Goal: Feedback & Contribution: Contribute content

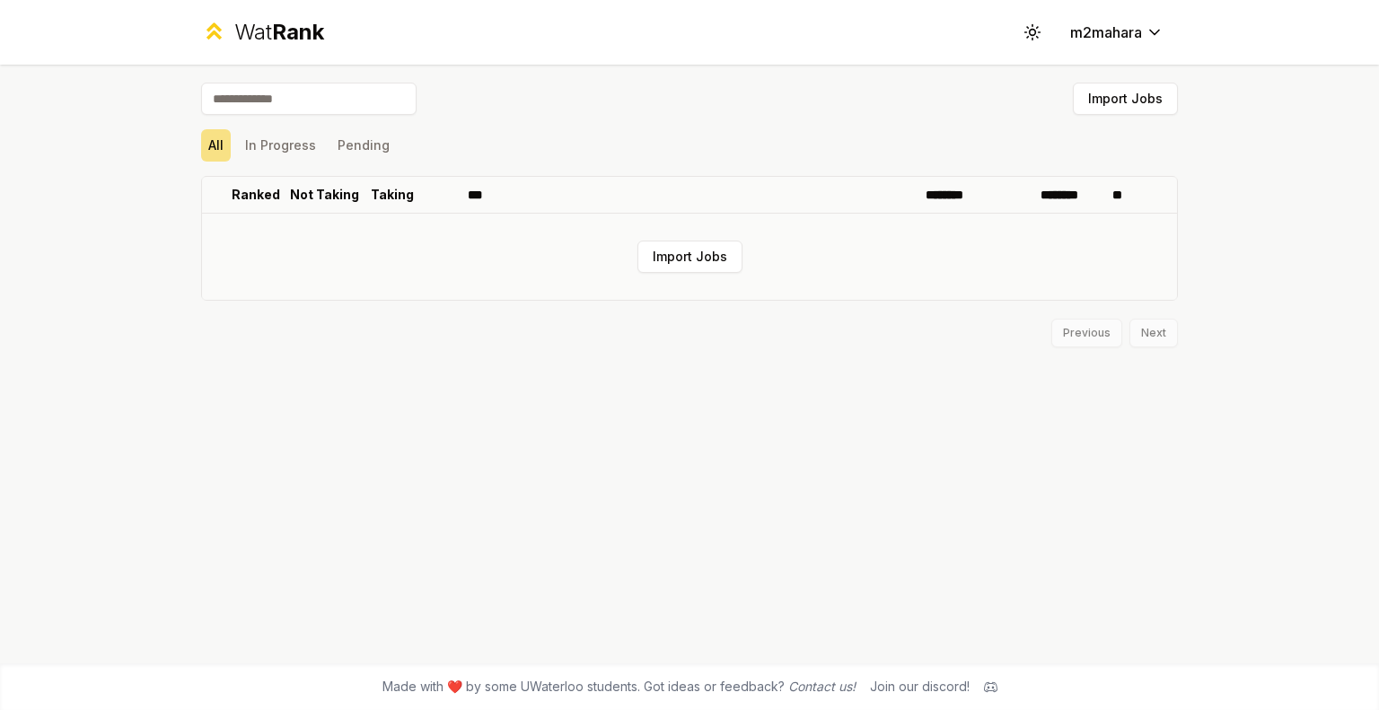
click at [686, 236] on td "Import Jobs" at bounding box center [689, 257] width 975 height 86
click at [686, 250] on button "Import Jobs" at bounding box center [689, 257] width 105 height 32
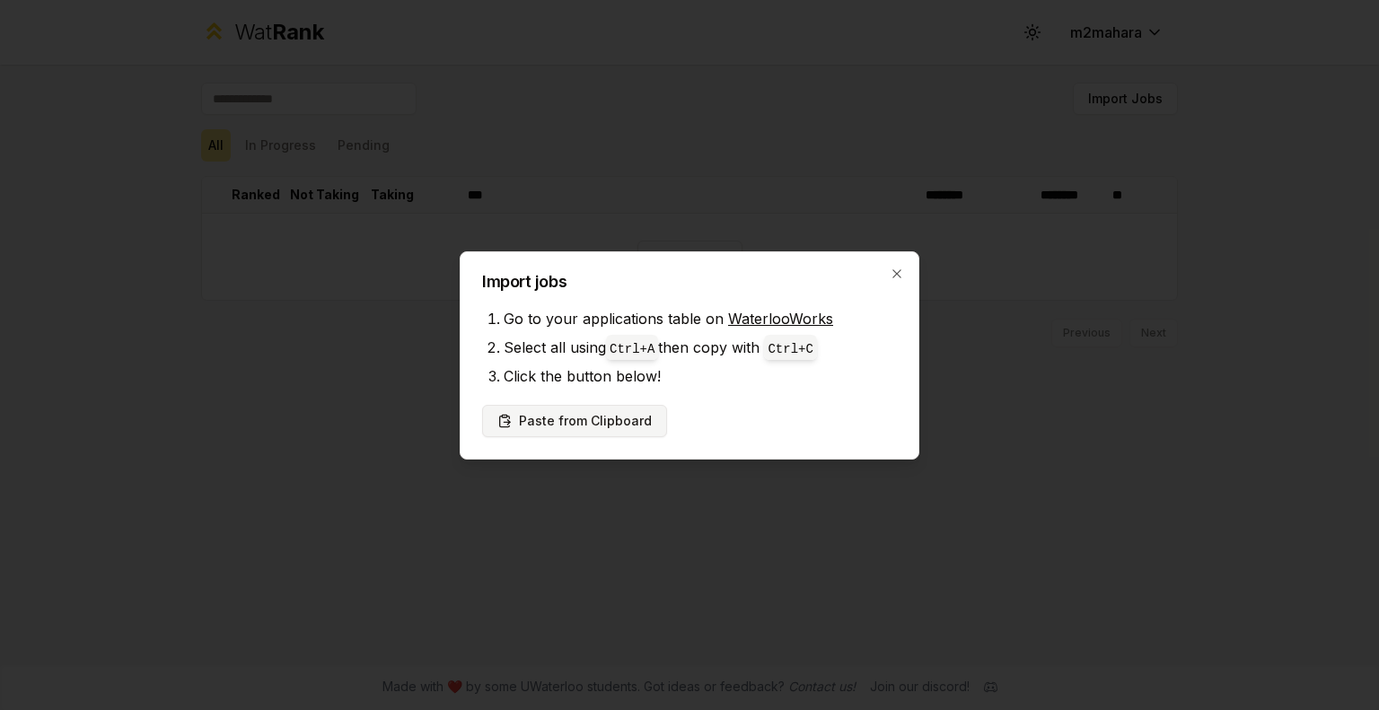
click at [598, 431] on button "Paste from Clipboard" at bounding box center [574, 421] width 185 height 32
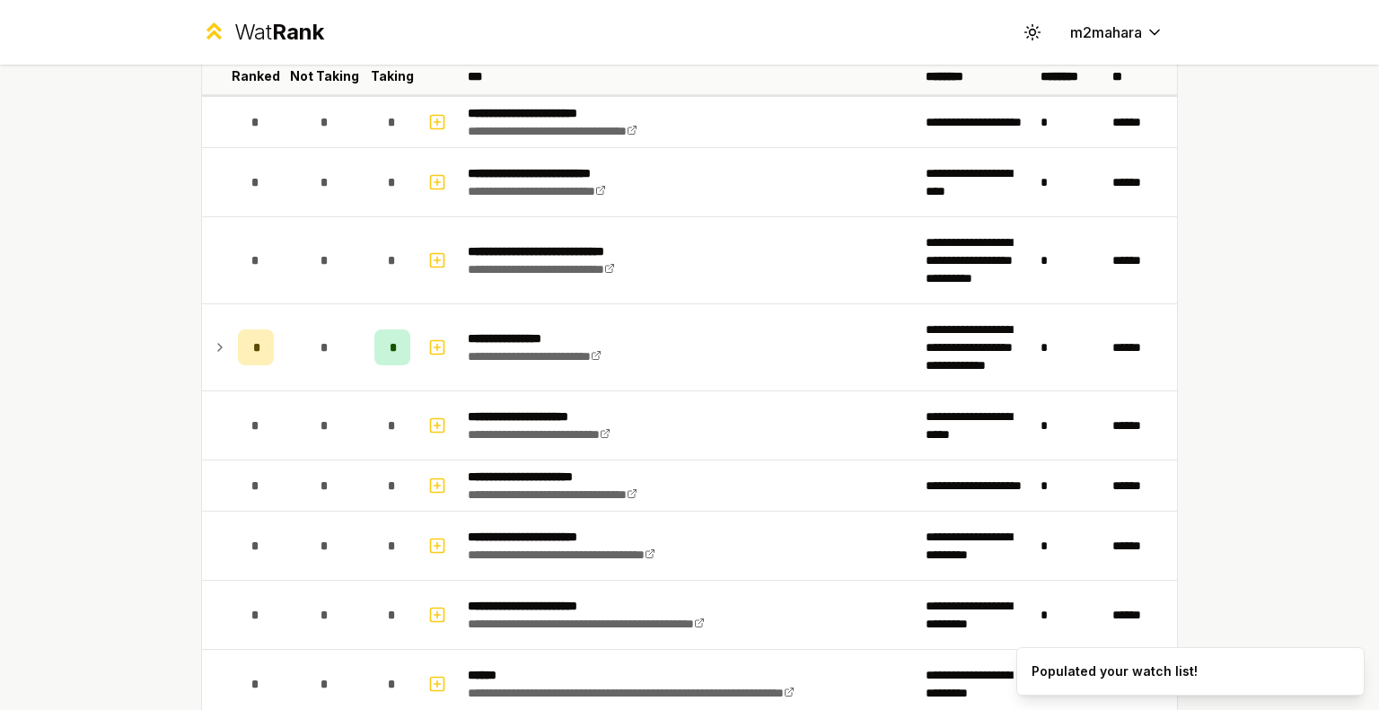
scroll to position [122, 0]
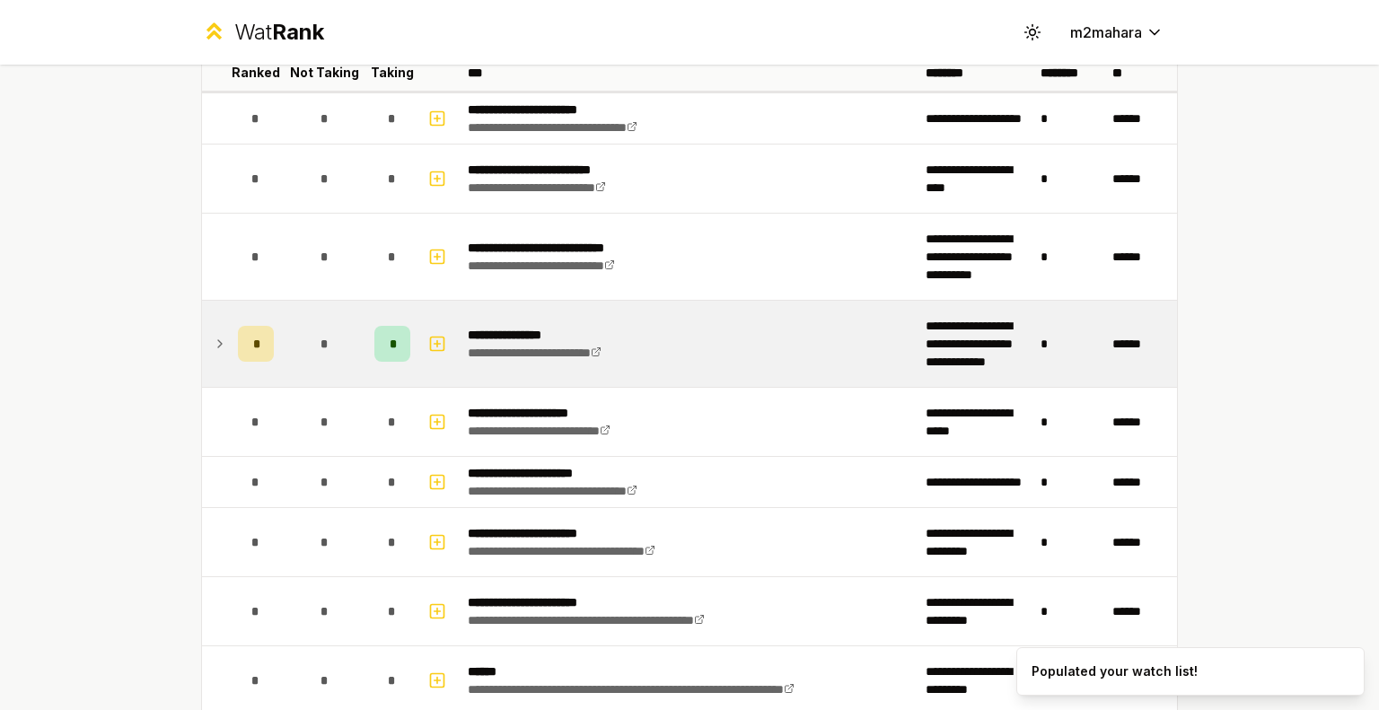
click at [214, 337] on icon at bounding box center [220, 344] width 14 height 22
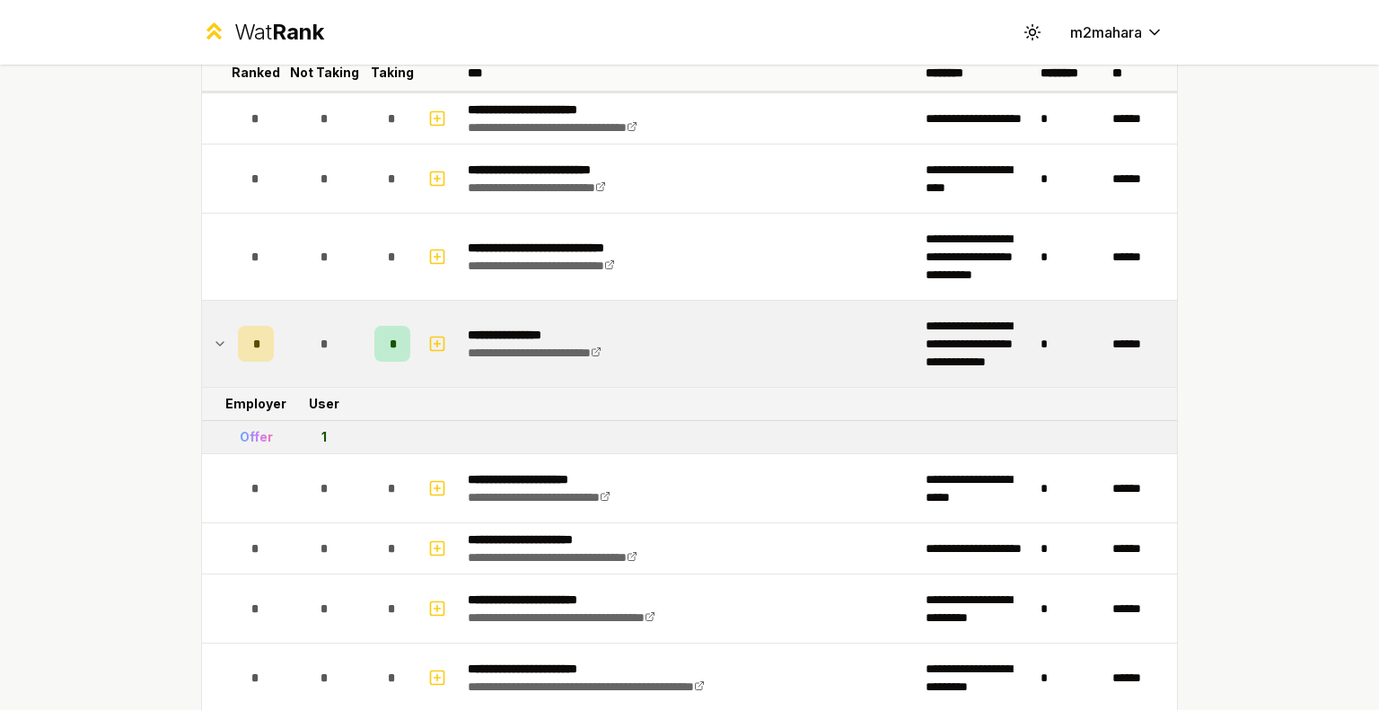
click at [214, 337] on icon at bounding box center [220, 344] width 14 height 22
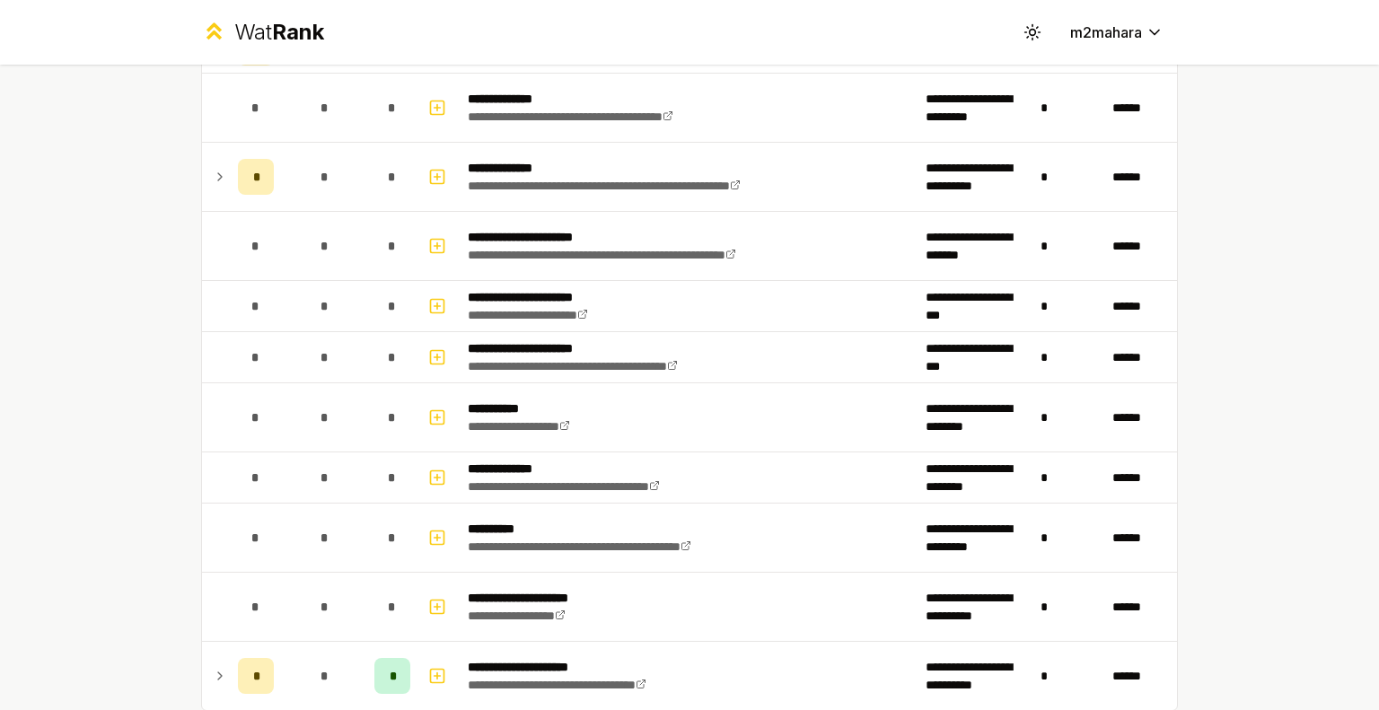
scroll to position [1369, 0]
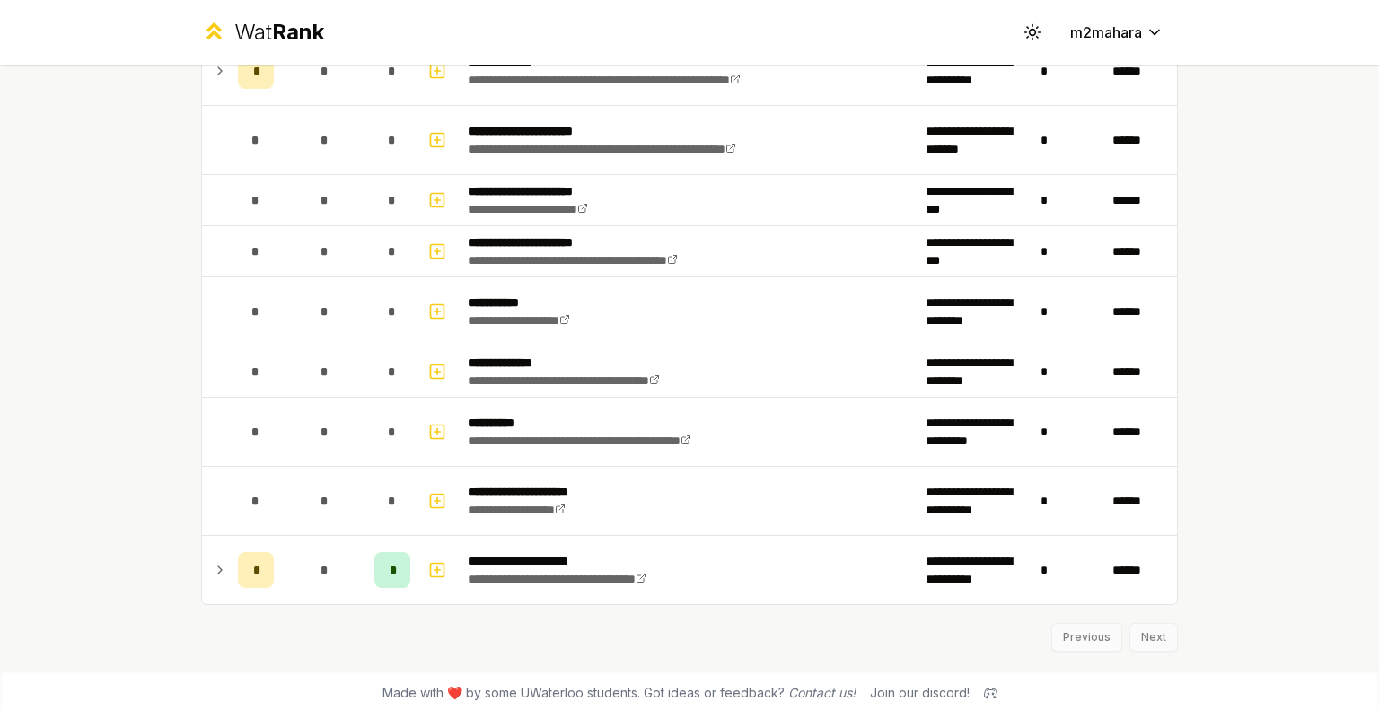
click at [1134, 629] on div "Previous Next" at bounding box center [689, 628] width 976 height 47
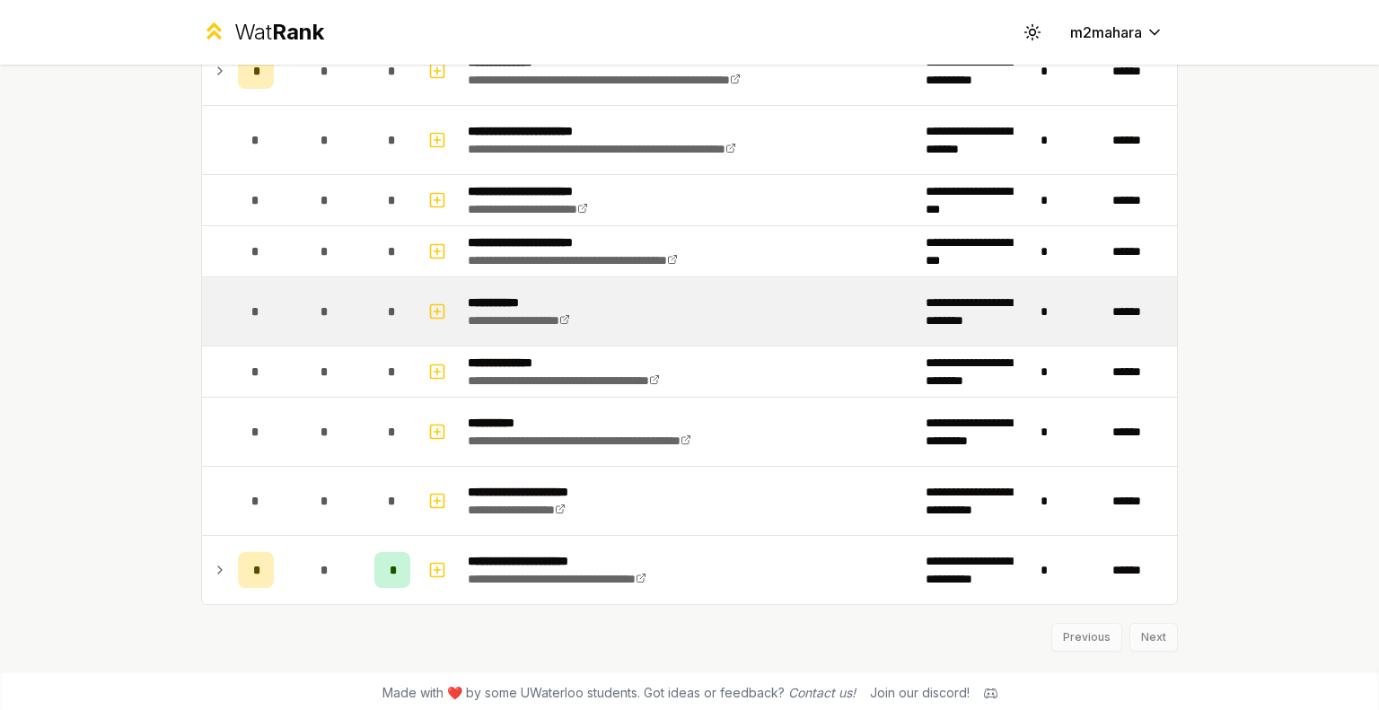
click at [240, 304] on div "*" at bounding box center [256, 311] width 36 height 36
click at [431, 304] on rect "button" at bounding box center [437, 310] width 13 height 13
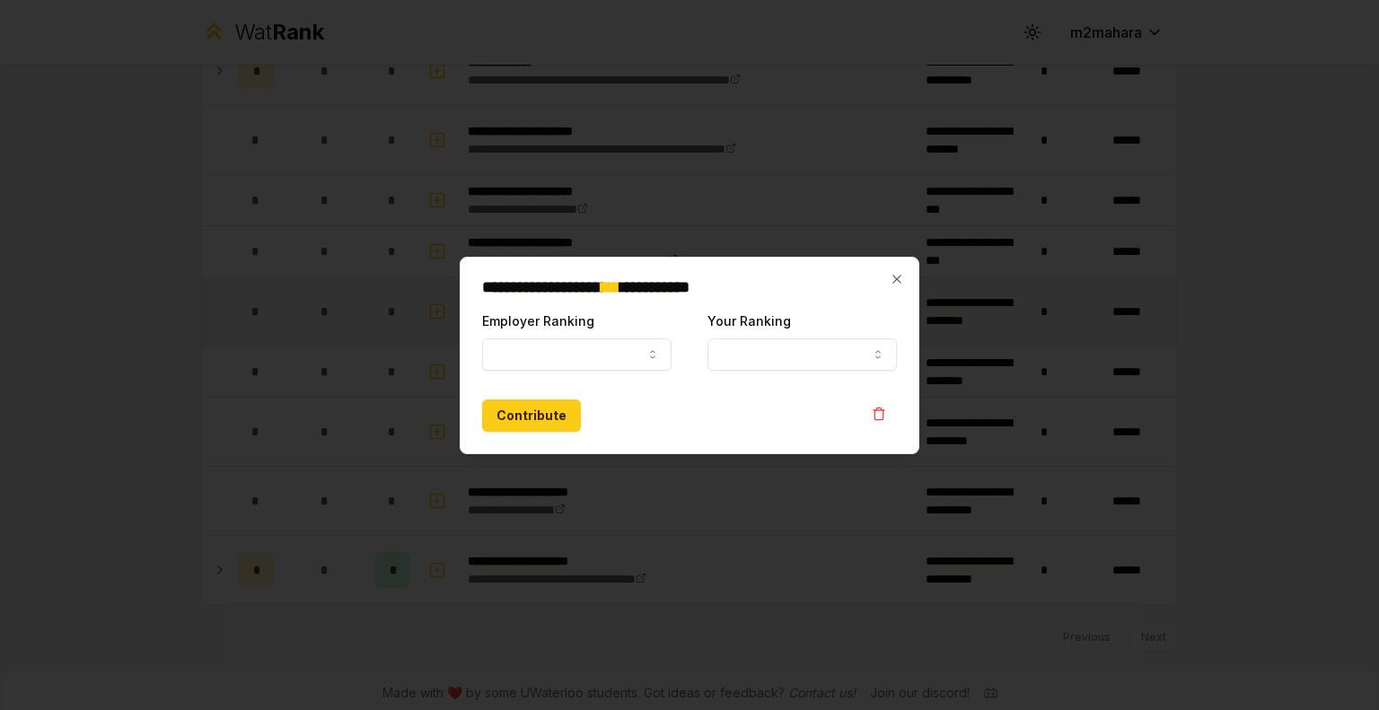
select select
click at [612, 344] on button "Employer Ranking" at bounding box center [576, 354] width 189 height 32
select select "******"
click at [805, 336] on div "**********" at bounding box center [801, 340] width 189 height 61
click at [805, 339] on button "Your Ranking" at bounding box center [801, 354] width 189 height 32
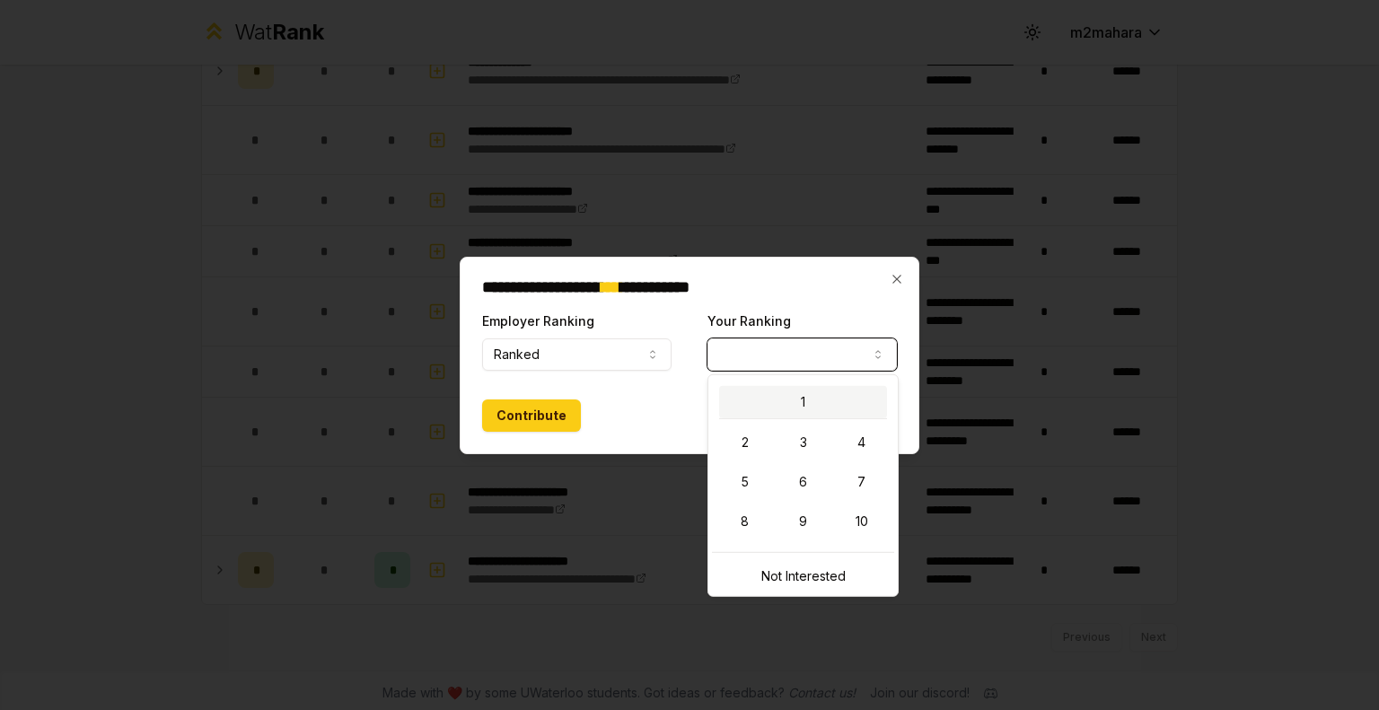
select select "*"
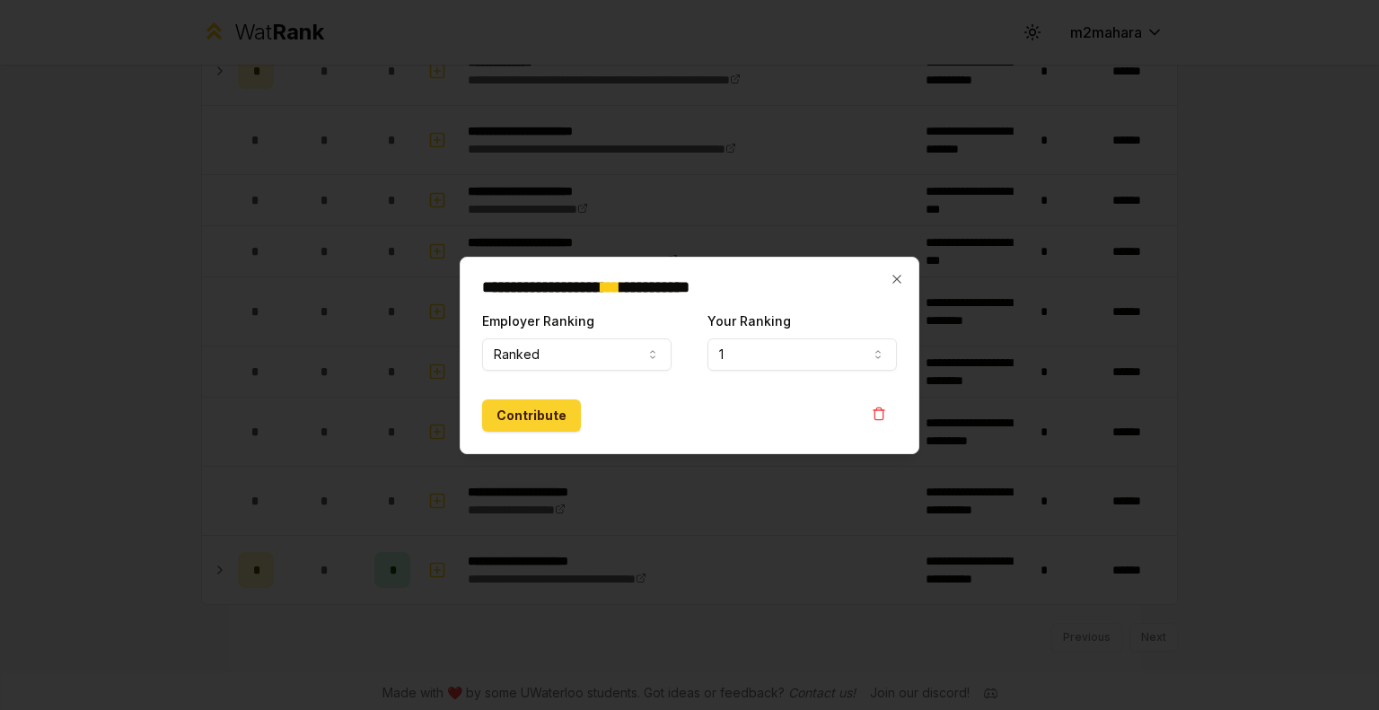
click at [531, 419] on button "Contribute" at bounding box center [531, 415] width 99 height 32
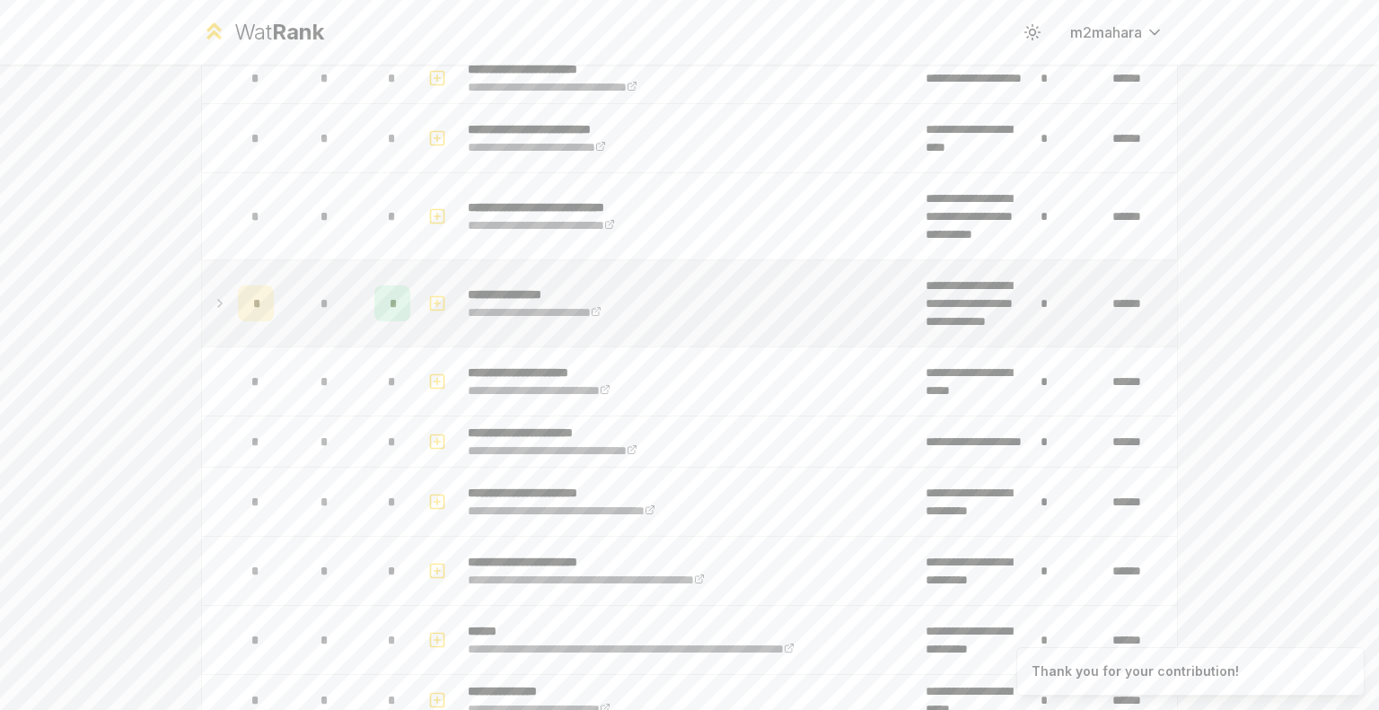
scroll to position [236, 0]
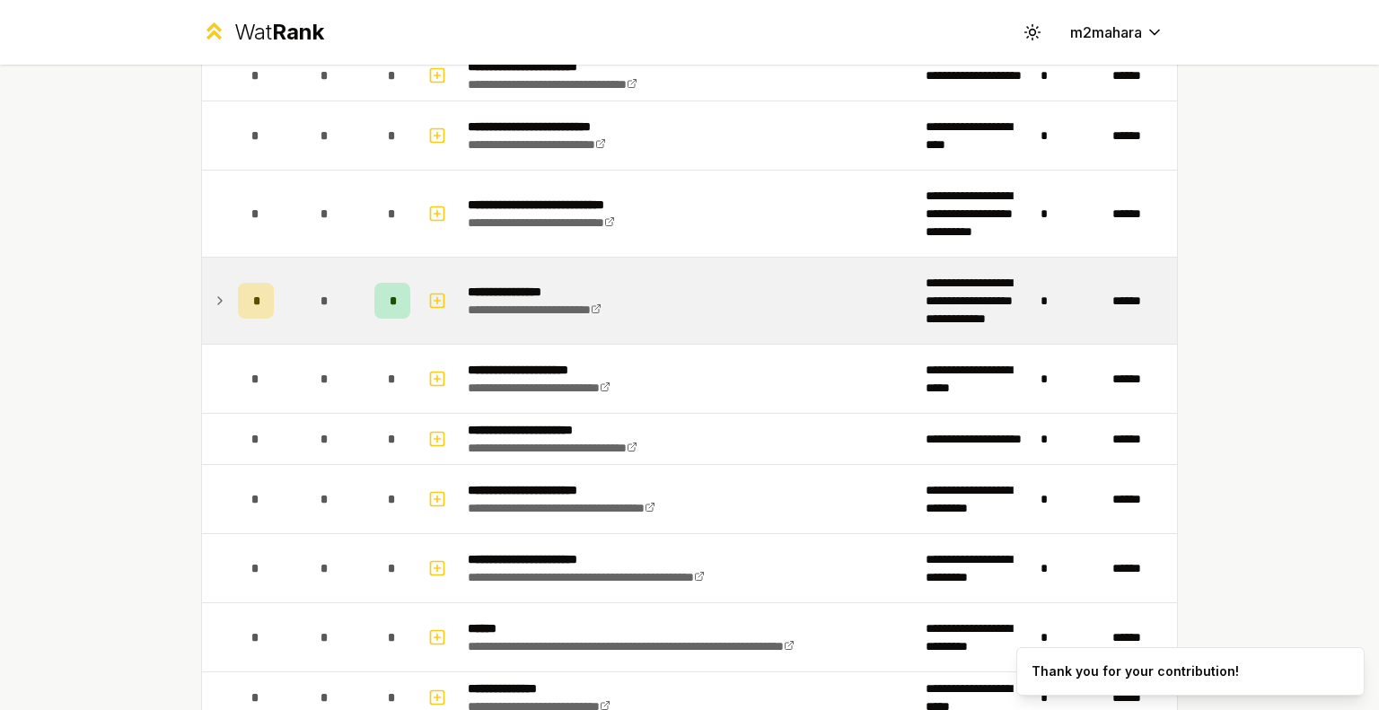
click at [213, 302] on icon at bounding box center [220, 301] width 14 height 22
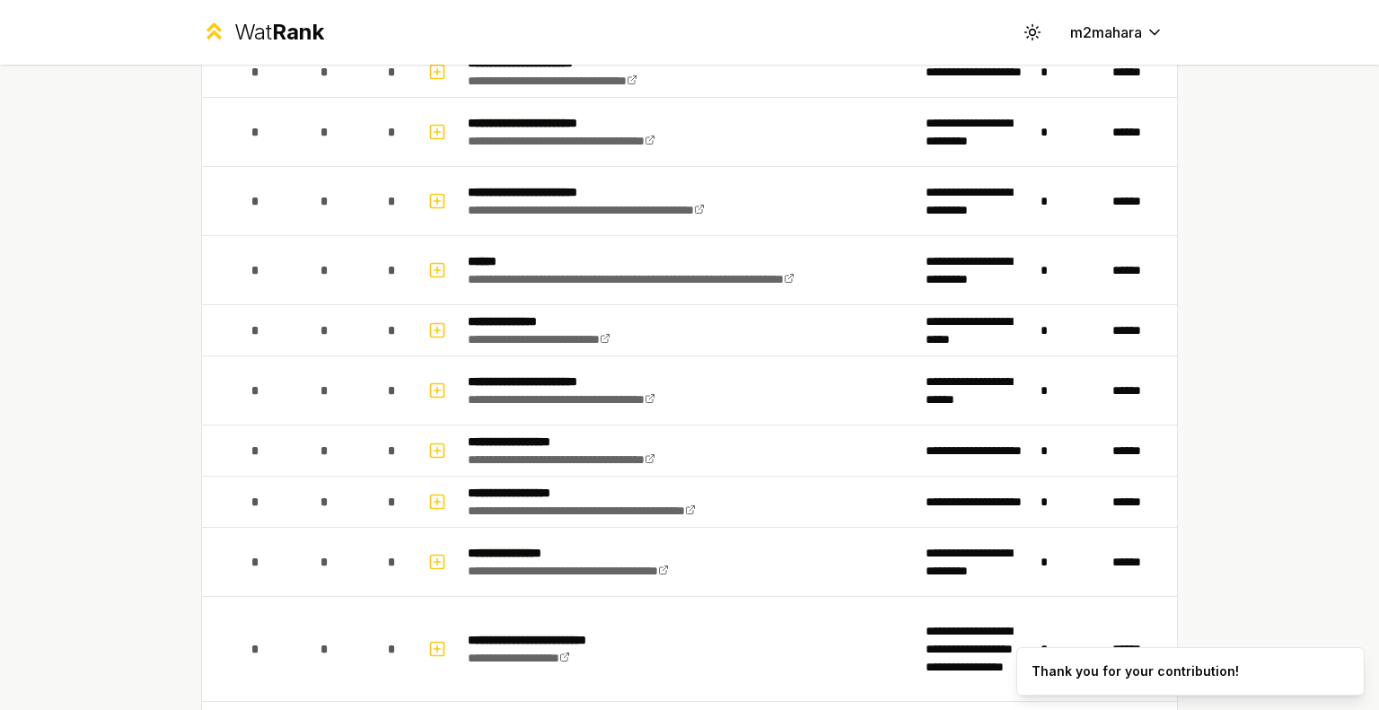
scroll to position [1100, 0]
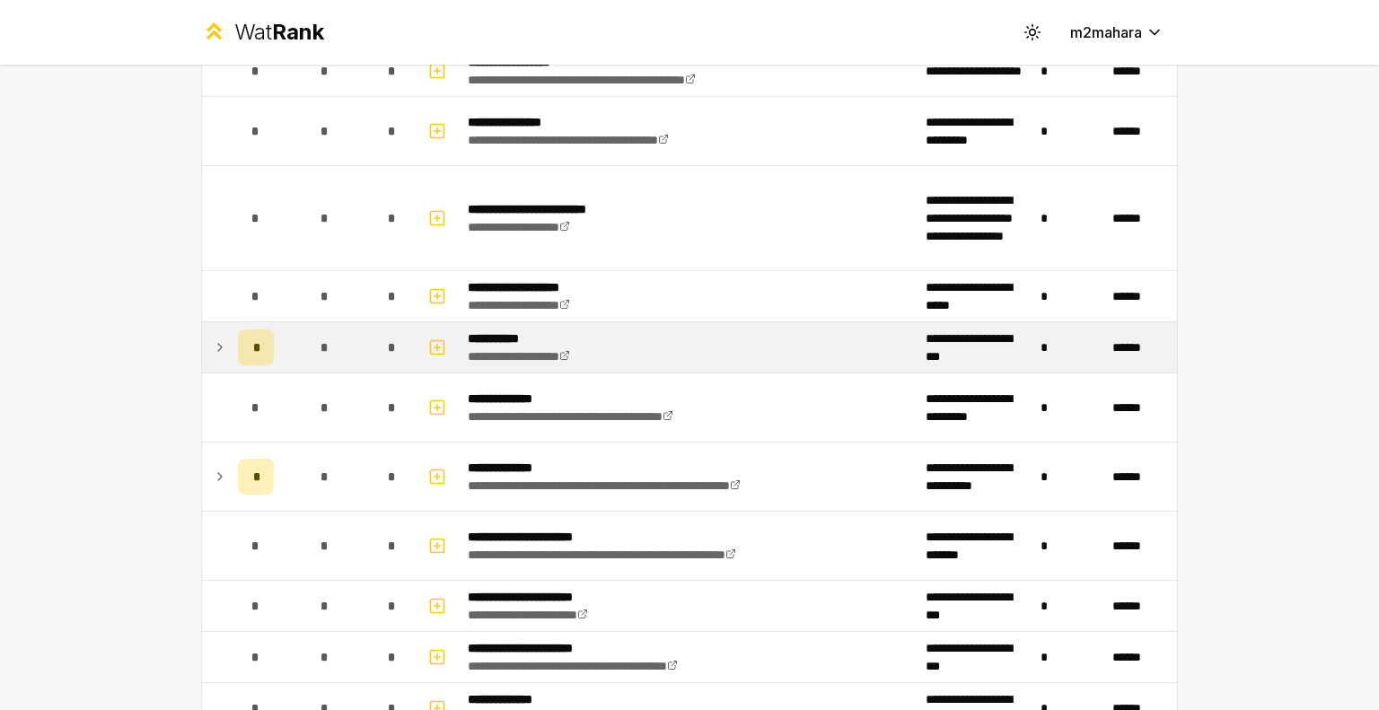
click at [213, 344] on icon at bounding box center [220, 348] width 14 height 22
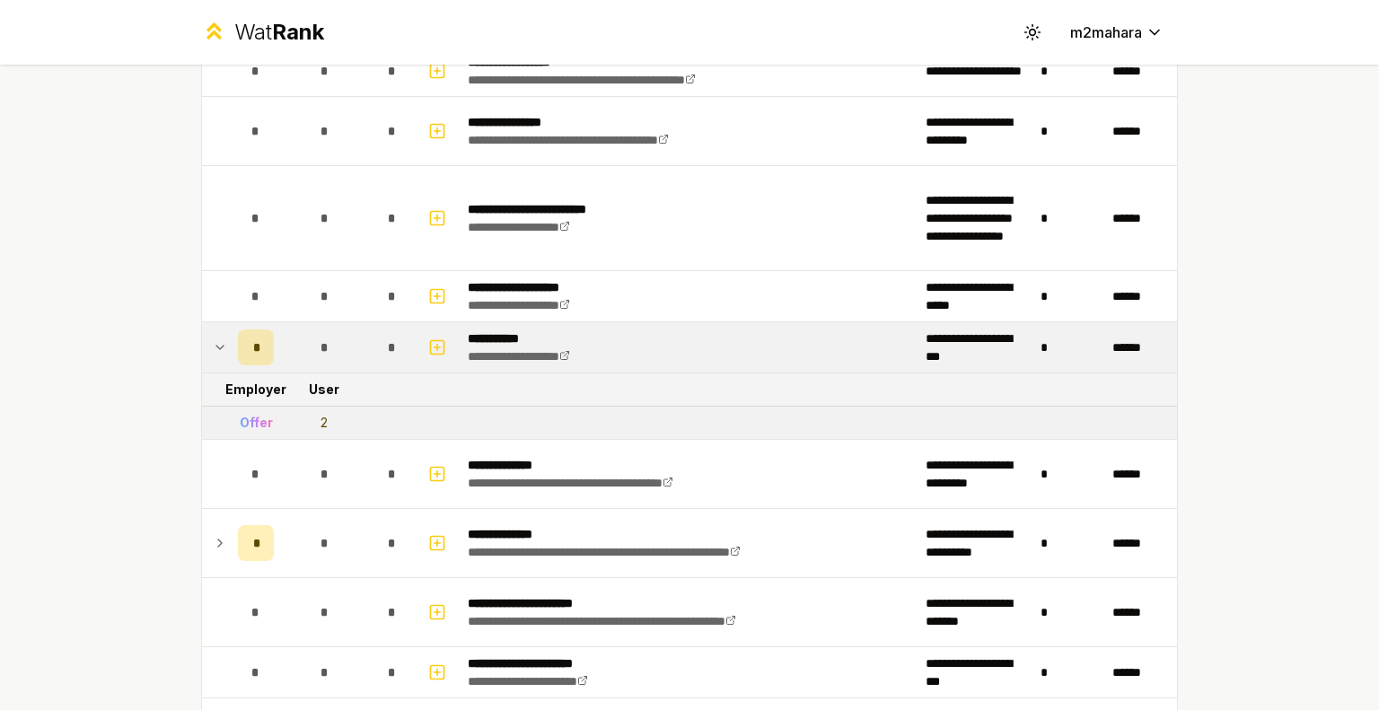
scroll to position [1188, 0]
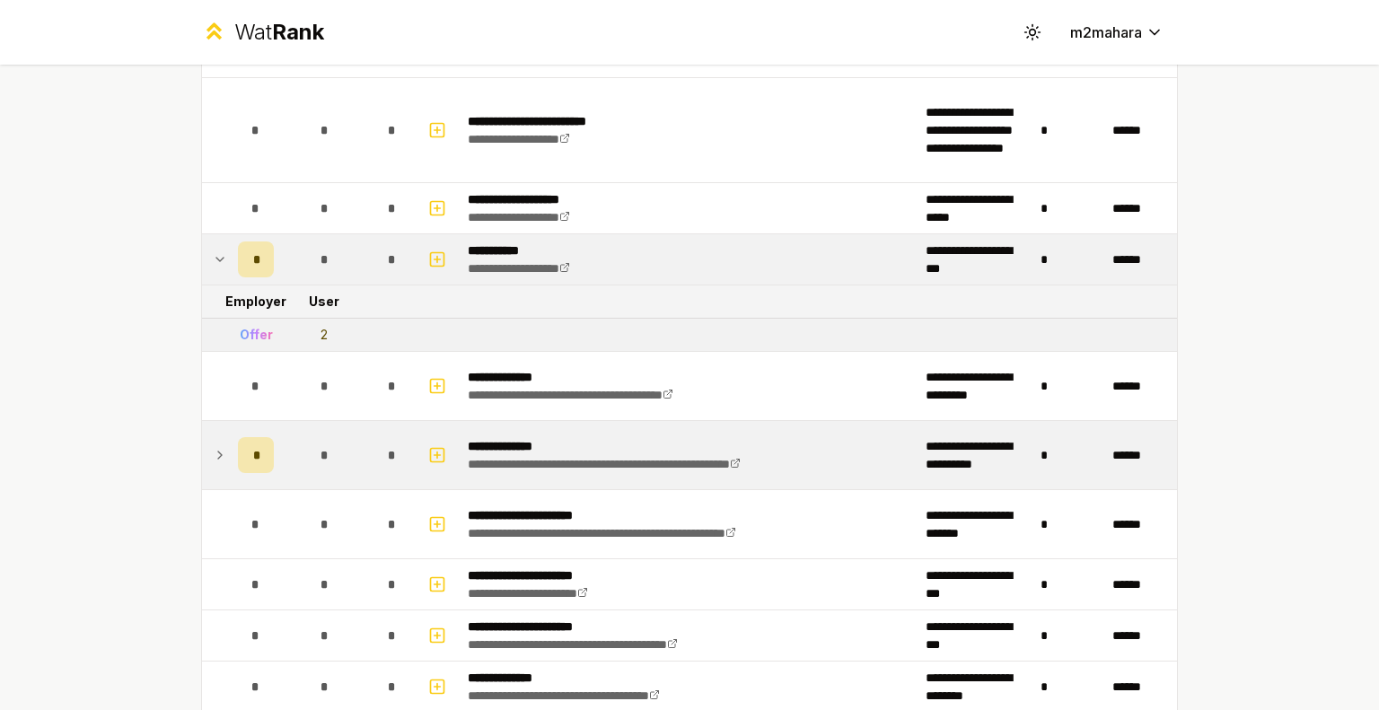
click at [215, 444] on icon at bounding box center [220, 455] width 14 height 22
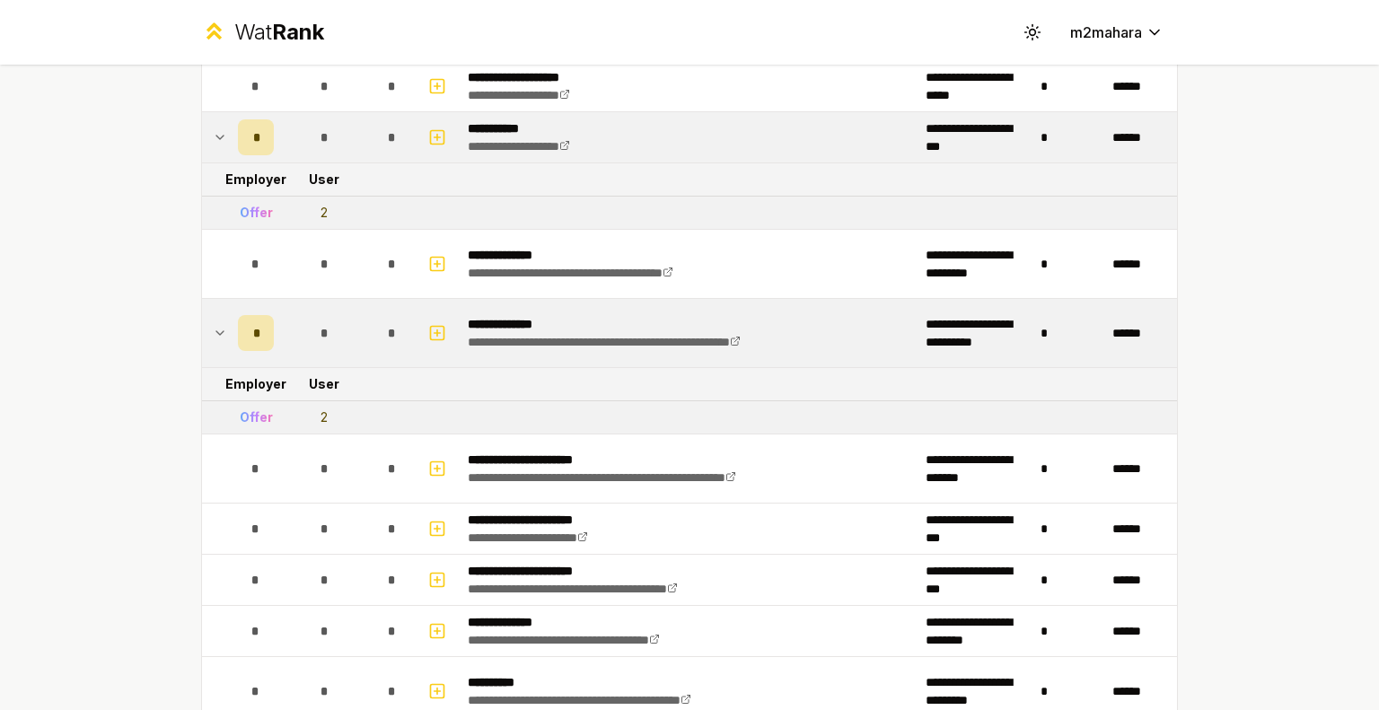
scroll to position [1319, 0]
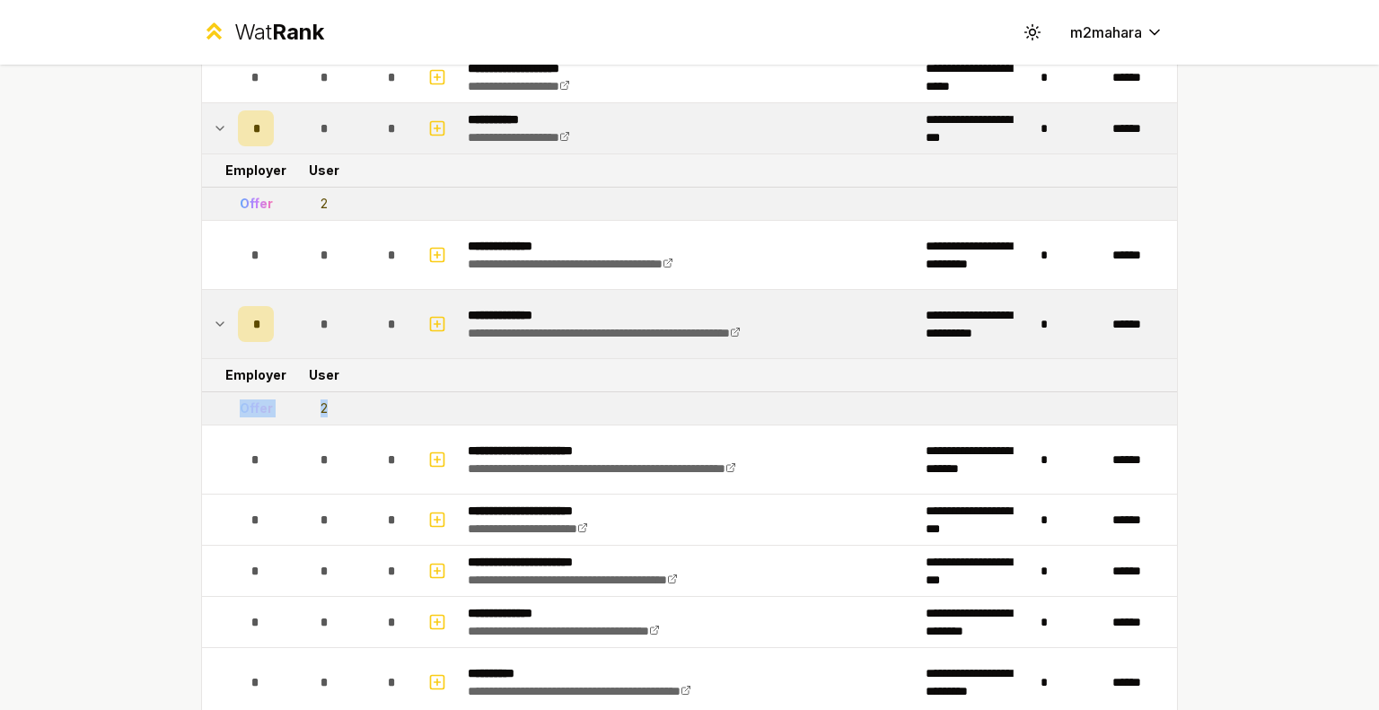
drag, startPoint x: 230, startPoint y: 401, endPoint x: 364, endPoint y: 396, distance: 134.7
click at [364, 396] on tr "Offer 2" at bounding box center [689, 408] width 975 height 33
drag, startPoint x: 333, startPoint y: 197, endPoint x: 309, endPoint y: 195, distance: 24.3
click at [309, 195] on td "2" at bounding box center [324, 204] width 86 height 32
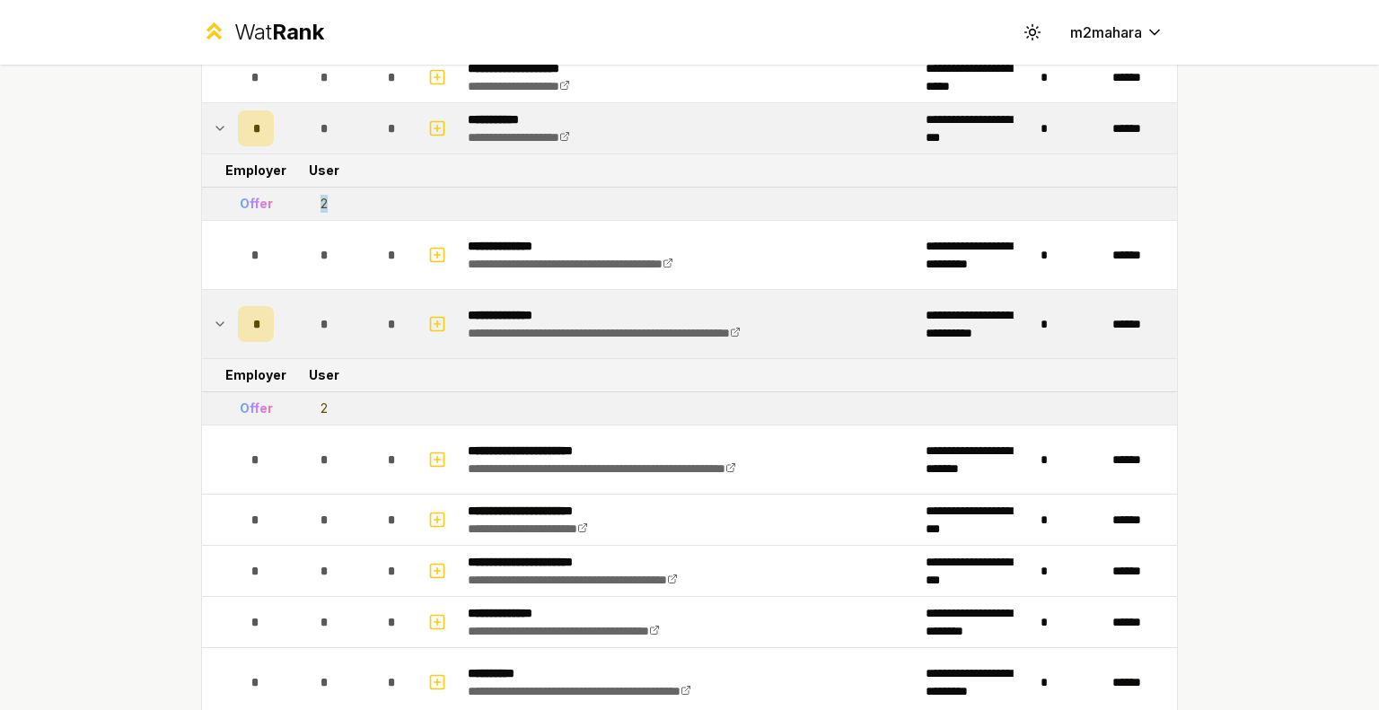
click at [309, 195] on td "2" at bounding box center [324, 204] width 86 height 32
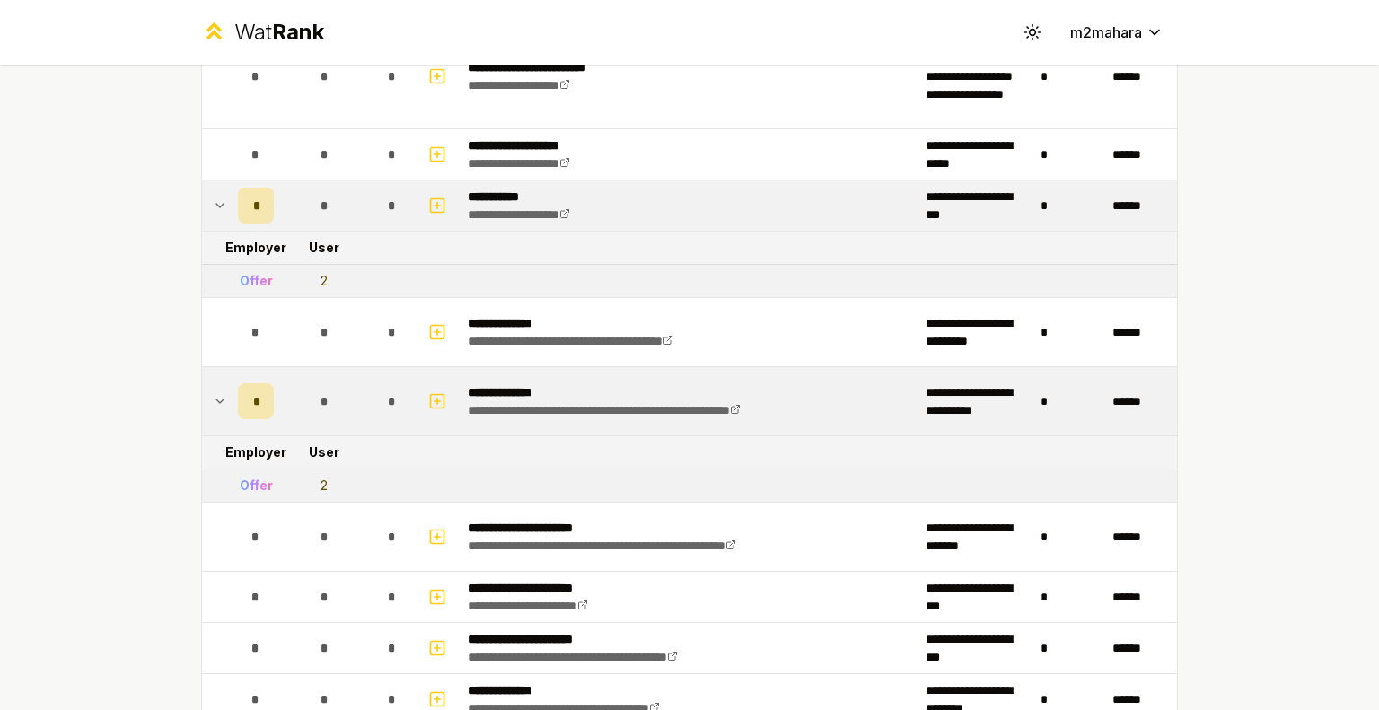
scroll to position [1569, 0]
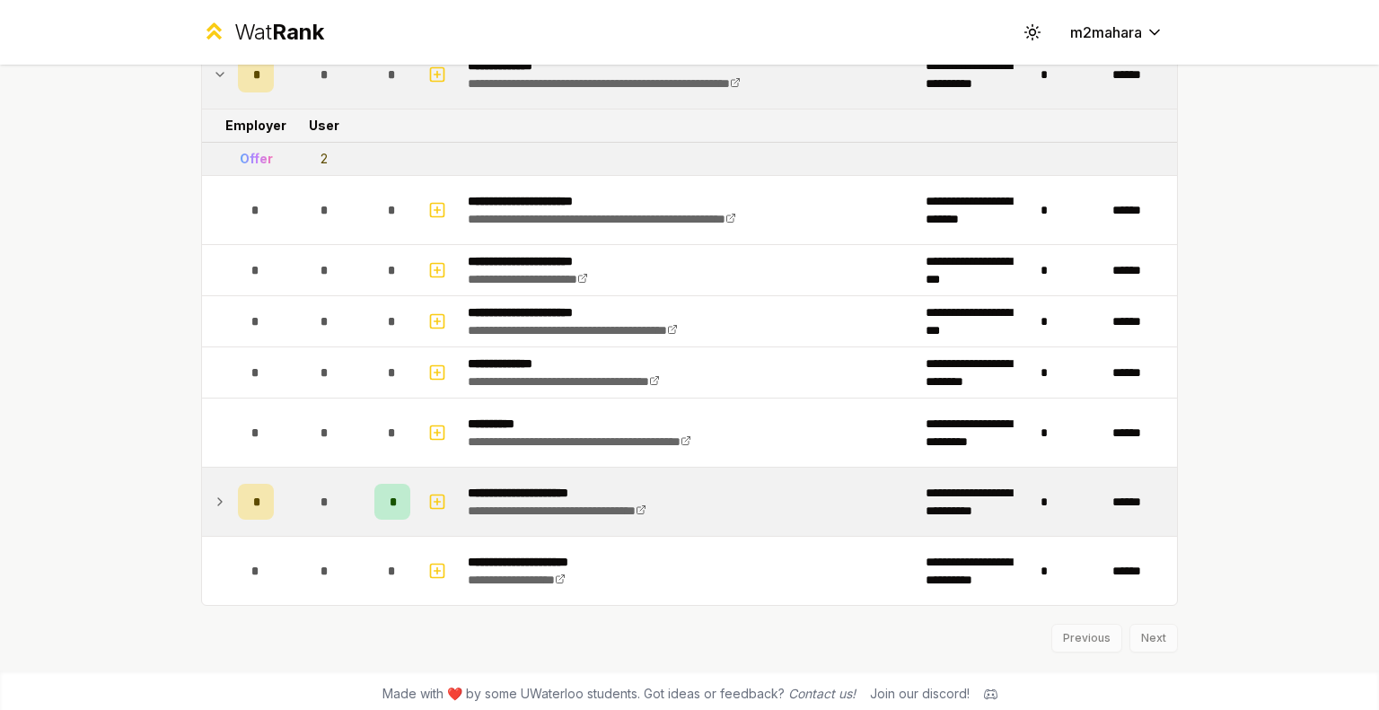
click at [231, 505] on td "*" at bounding box center [256, 502] width 50 height 68
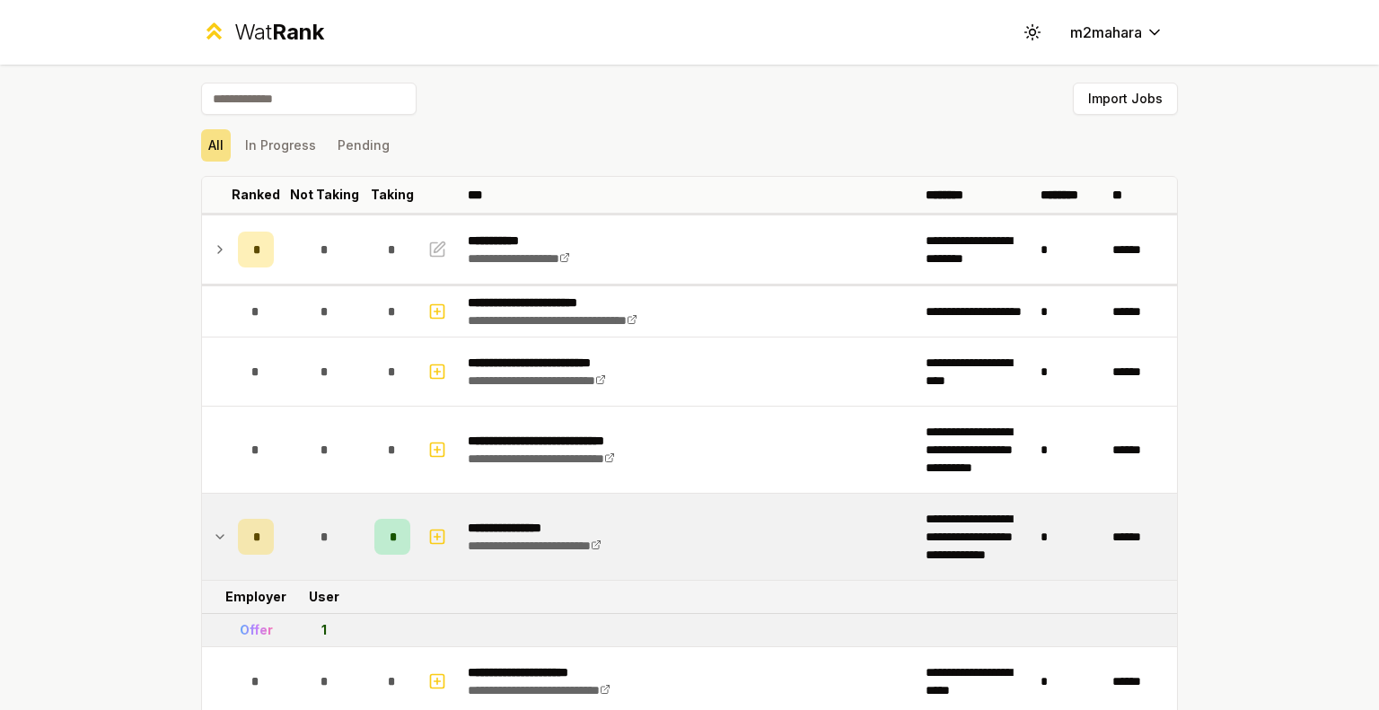
scroll to position [0, 0]
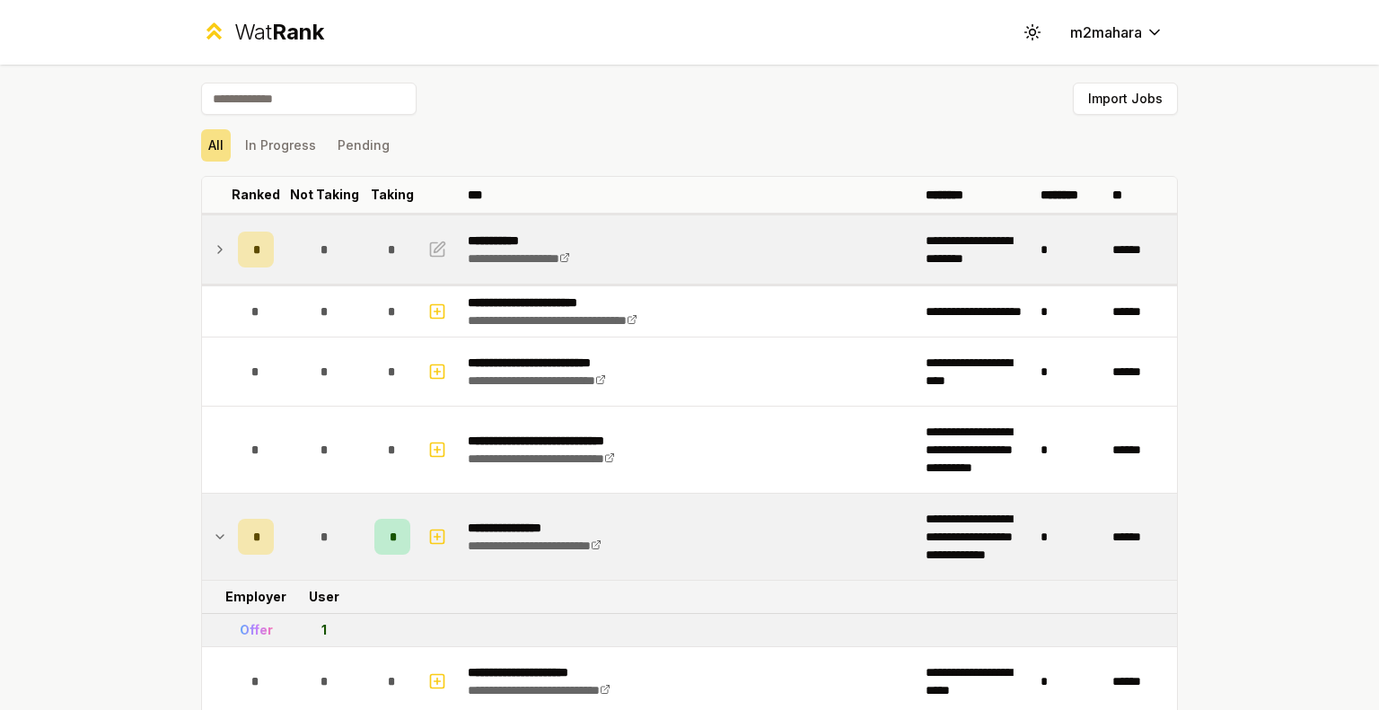
click at [202, 247] on td at bounding box center [216, 249] width 29 height 68
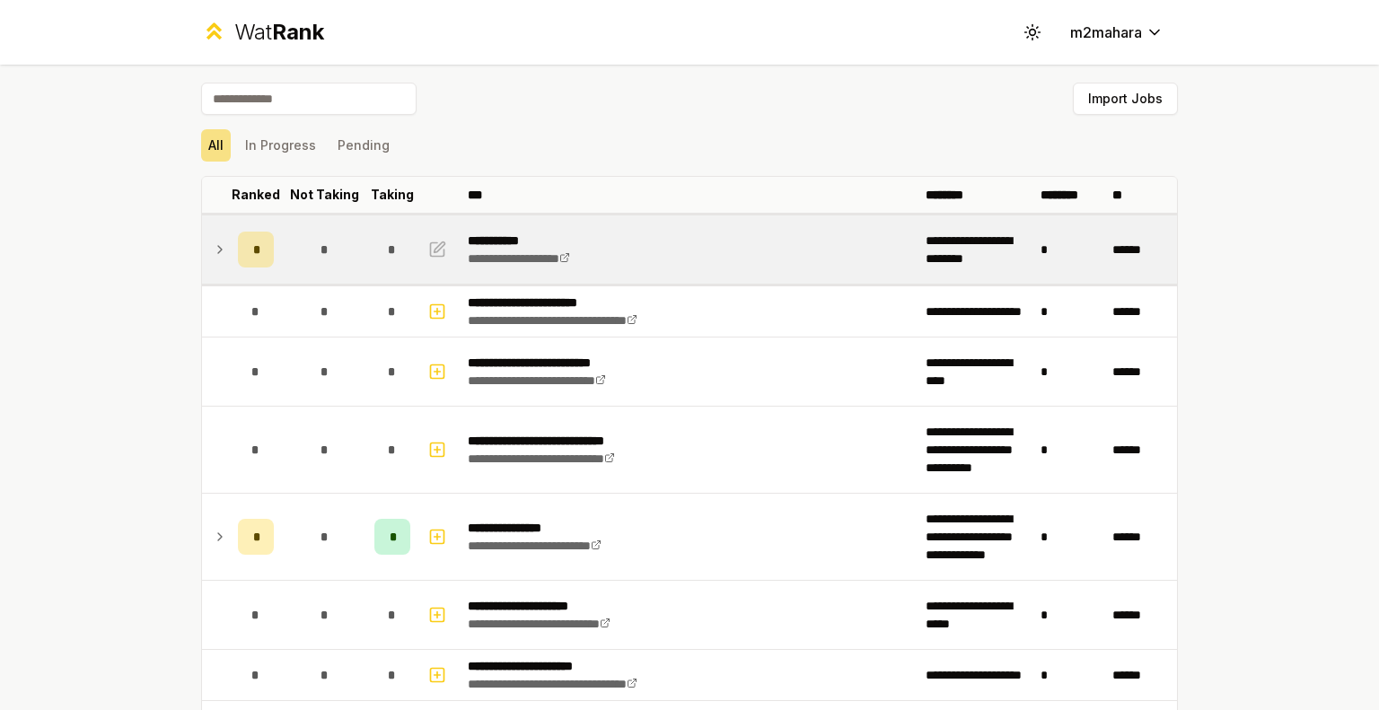
click at [213, 240] on icon at bounding box center [220, 250] width 14 height 22
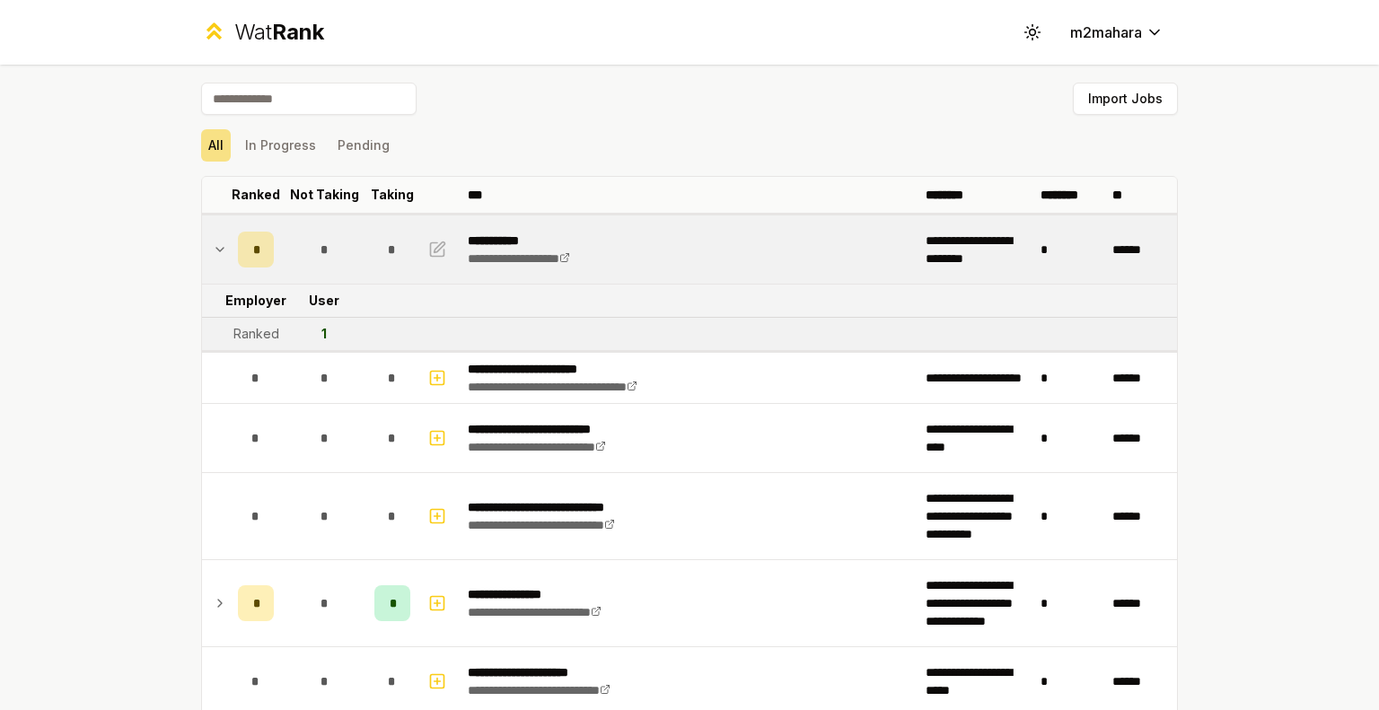
click at [213, 243] on icon at bounding box center [220, 250] width 14 height 22
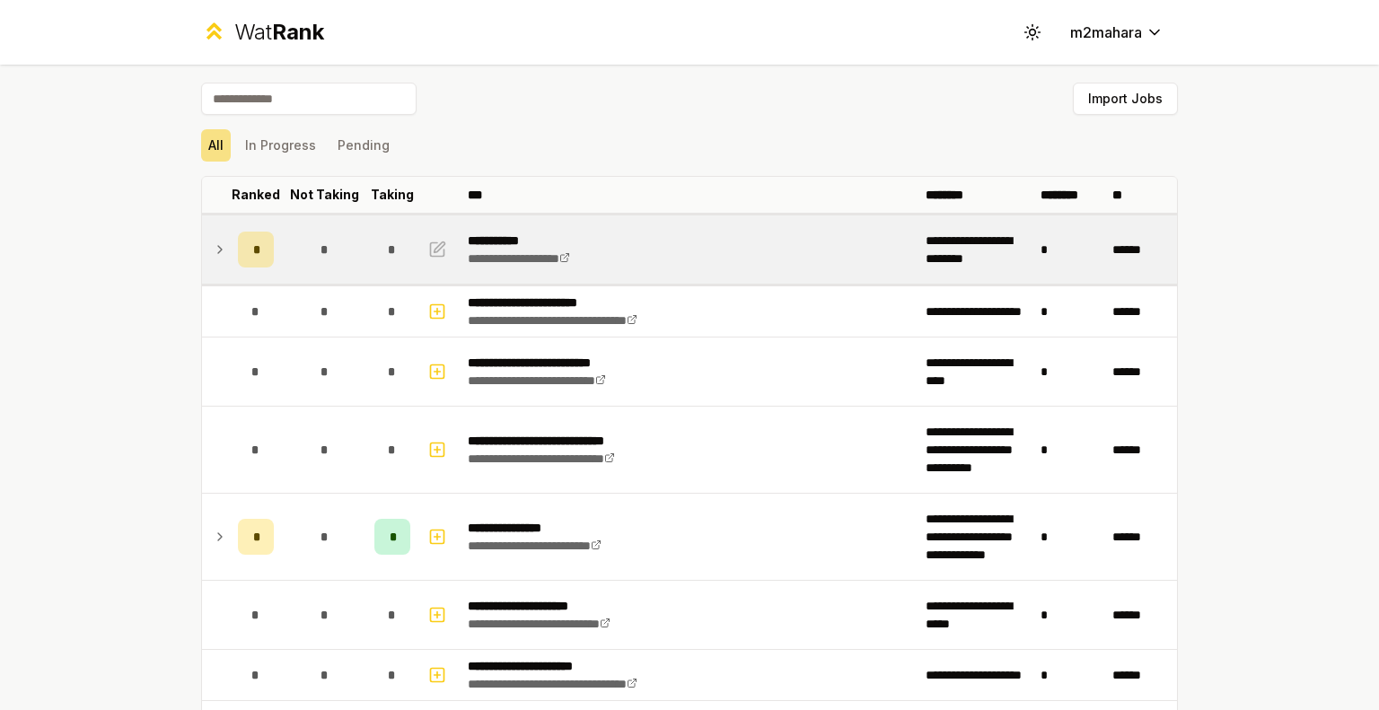
click at [213, 240] on icon at bounding box center [220, 250] width 14 height 22
